Goal: Transaction & Acquisition: Book appointment/travel/reservation

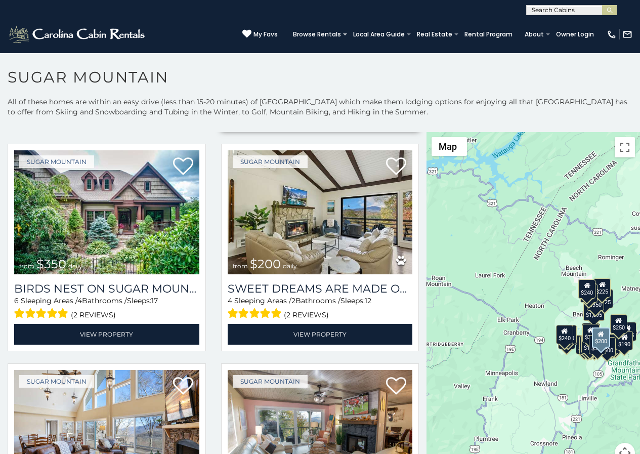
scroll to position [232, 0]
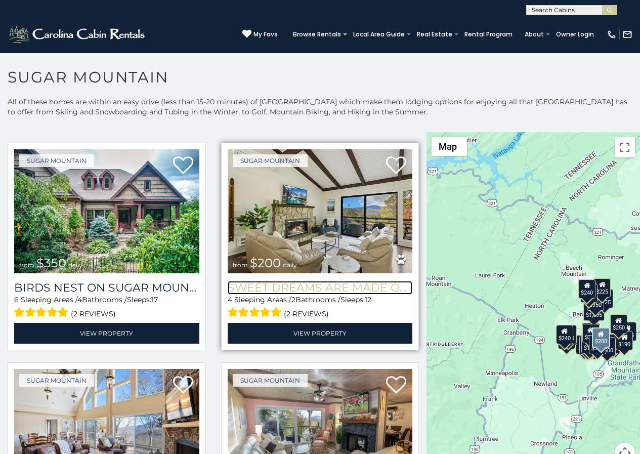
click at [241, 281] on h3 "Sweet Dreams Are Made Of Skis" at bounding box center [320, 288] width 185 height 14
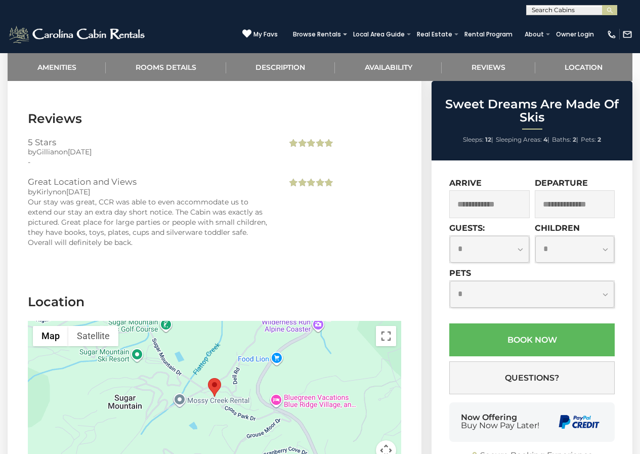
scroll to position [1950, 0]
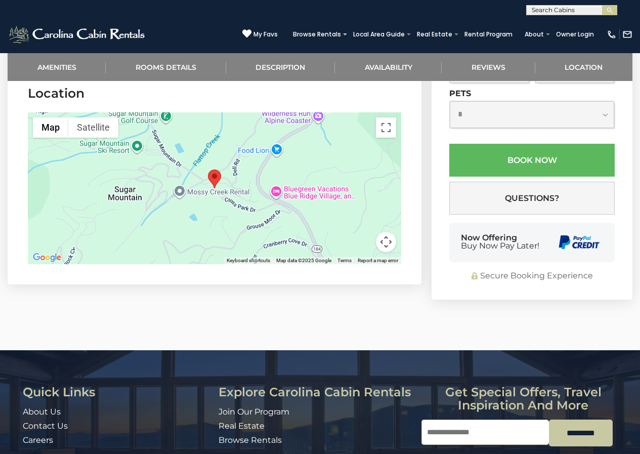
scroll to position [2097, 0]
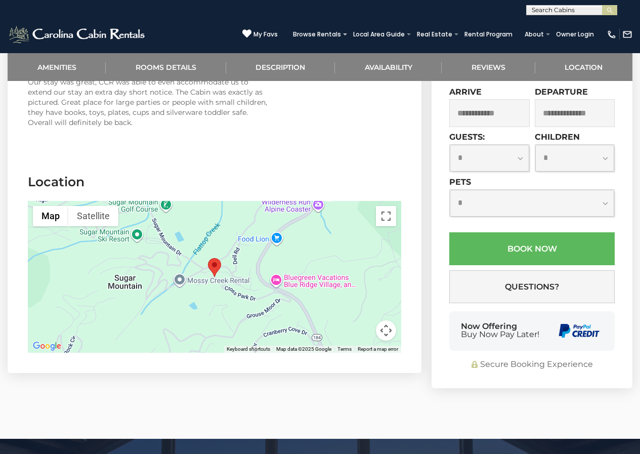
scroll to position [1949, 0]
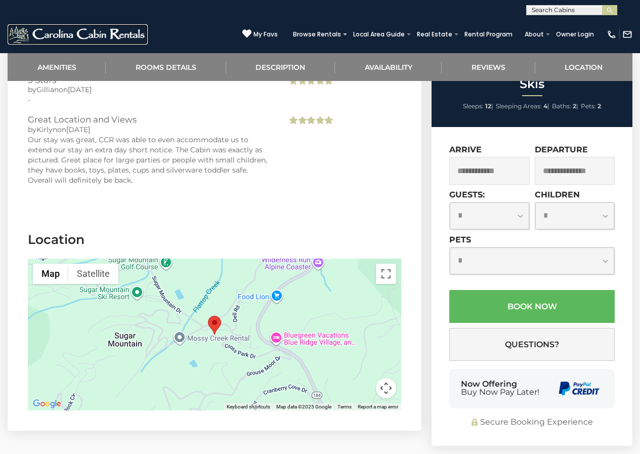
click at [18, 32] on img at bounding box center [78, 34] width 140 height 20
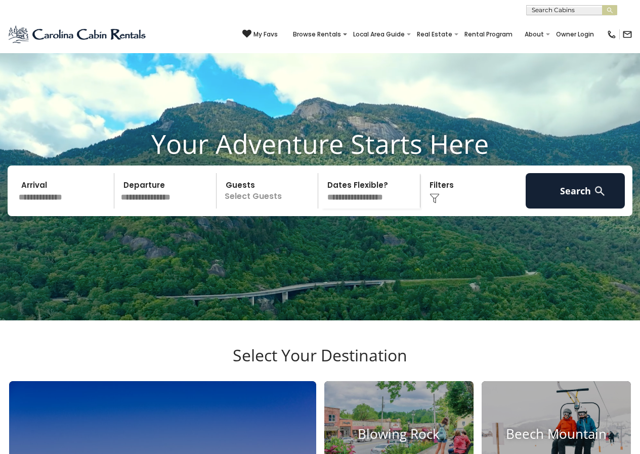
scroll to position [397, 0]
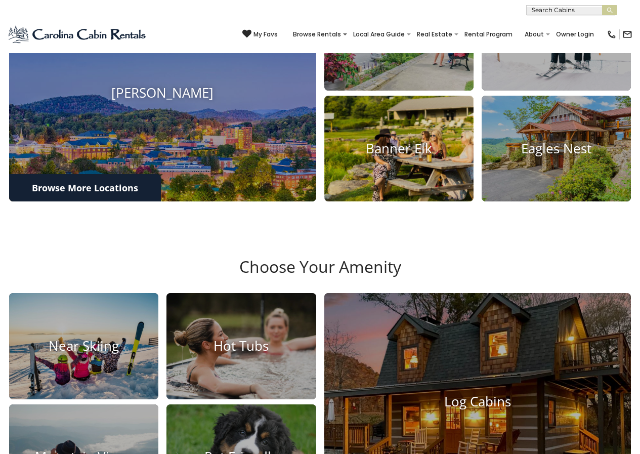
click at [332, 189] on img at bounding box center [399, 148] width 164 height 117
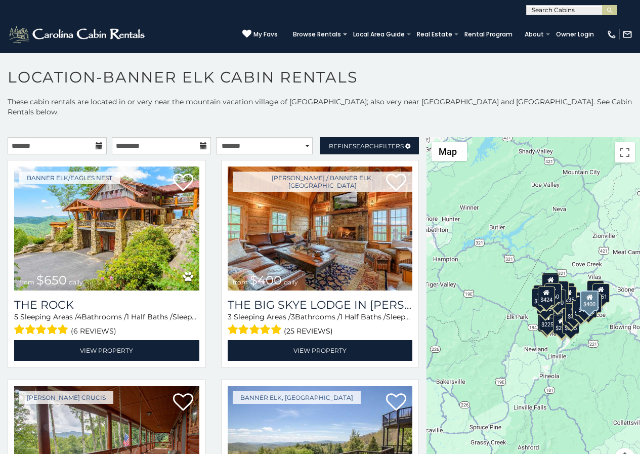
scroll to position [42, 0]
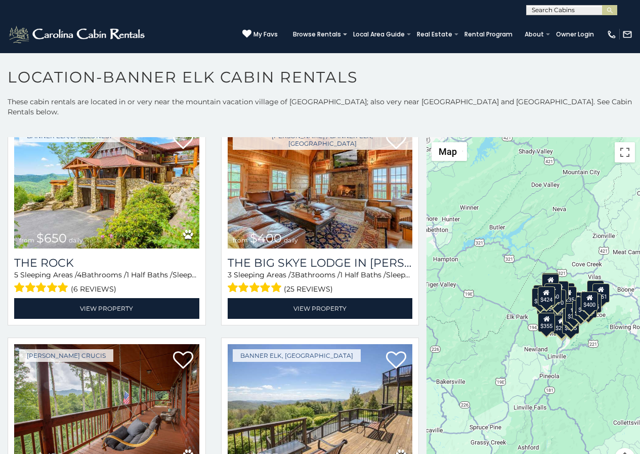
click at [447, 452] on div "$650 $400 $410 $355 $451 $225 $1,095 $300 $235 $570 $350 $295 $290 $302 $430 $2…" at bounding box center [532, 308] width 213 height 343
click at [251, 29] on icon at bounding box center [246, 33] width 9 height 9
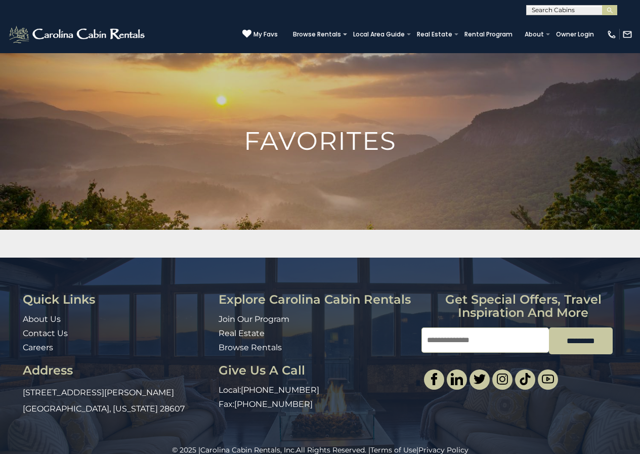
scroll to position [16, 0]
